Goal: Check status: Check status

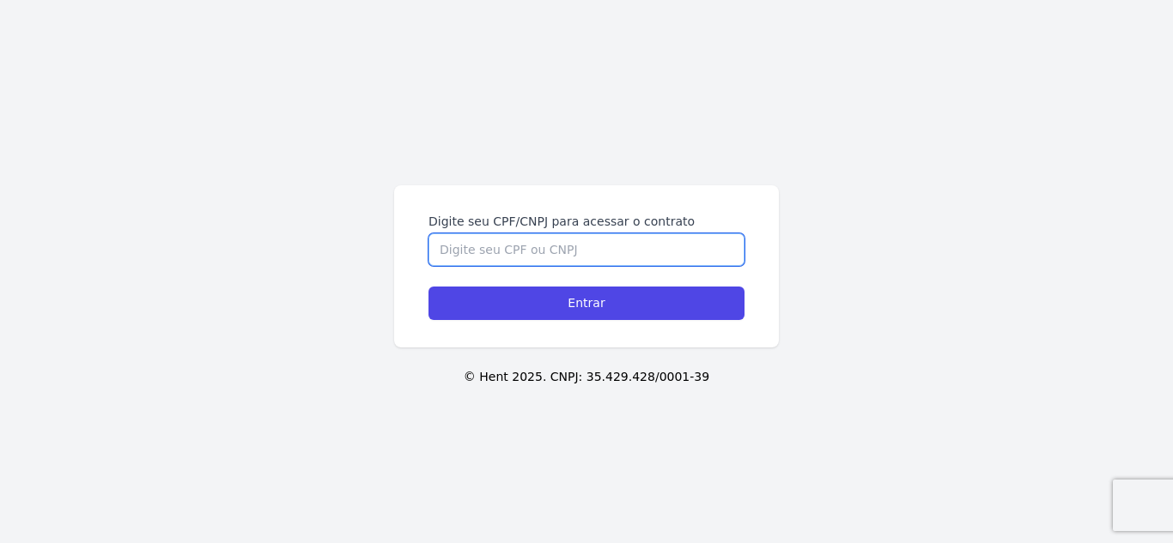
click at [470, 255] on input "Digite seu CPF/CNPJ para acessar o contrato" at bounding box center [586, 250] width 316 height 33
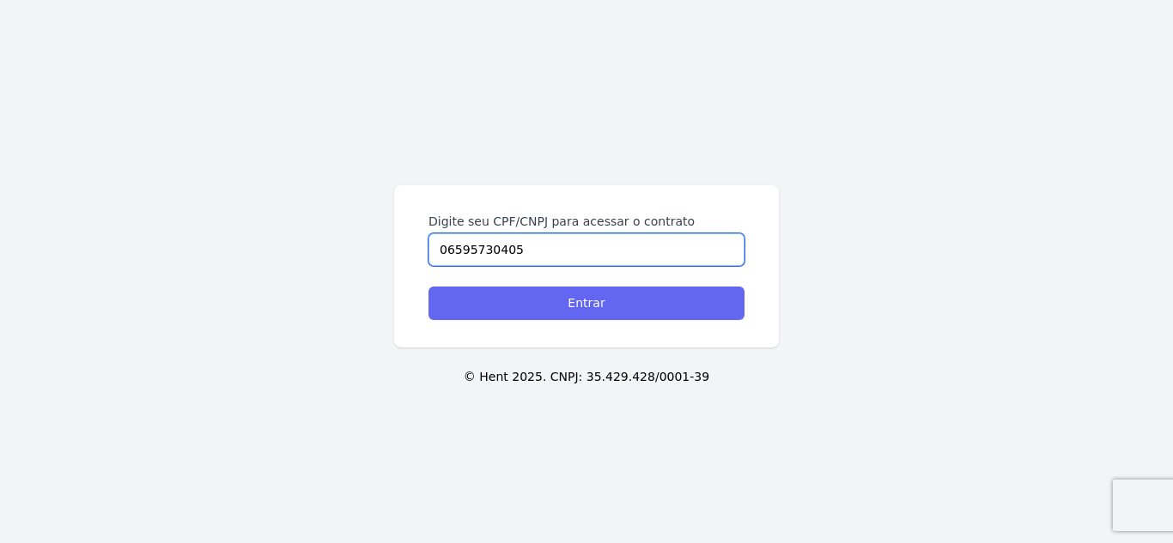
type input "06595730405"
click at [493, 296] on input "Entrar" at bounding box center [586, 303] width 316 height 33
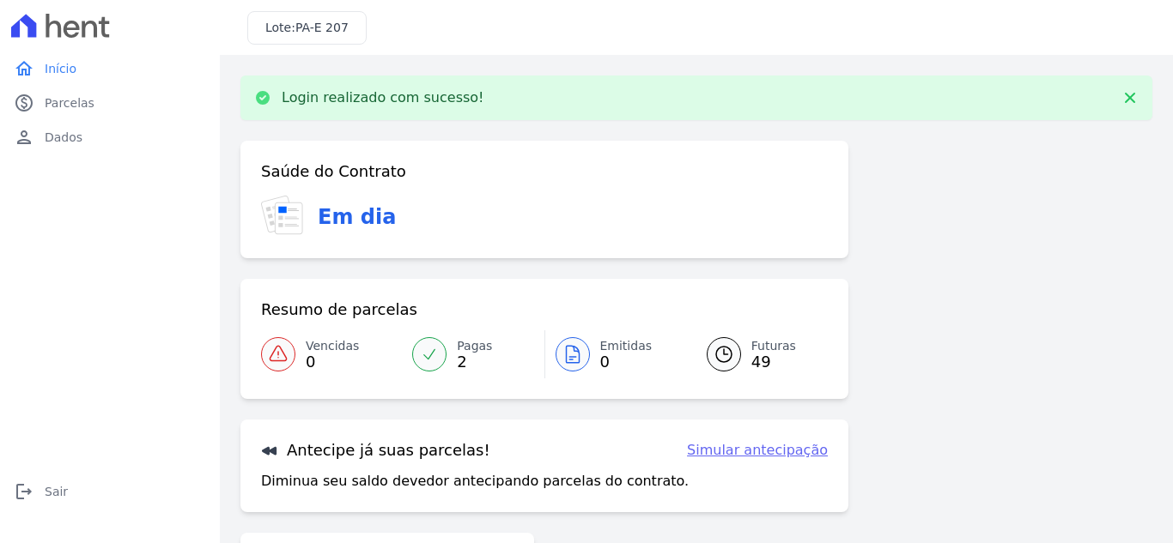
click at [468, 349] on span "Pagas" at bounding box center [474, 346] width 35 height 18
